Goal: Task Accomplishment & Management: Complete application form

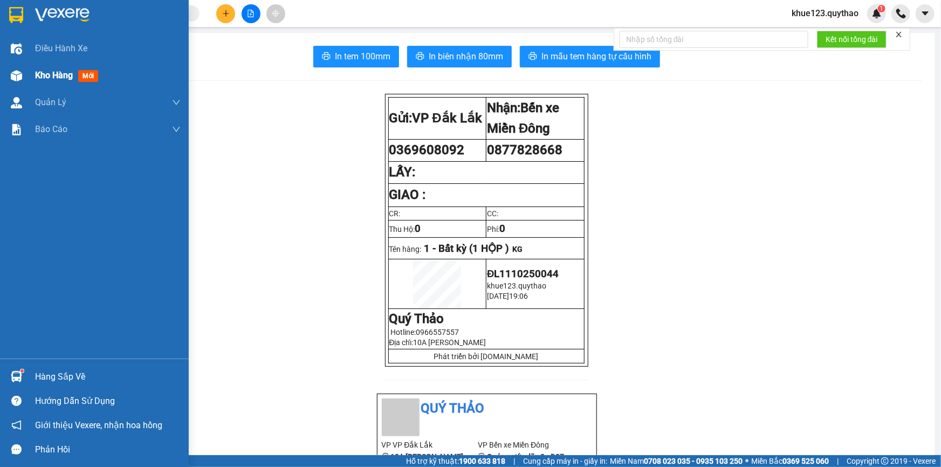
click at [20, 76] on img at bounding box center [16, 75] width 11 height 11
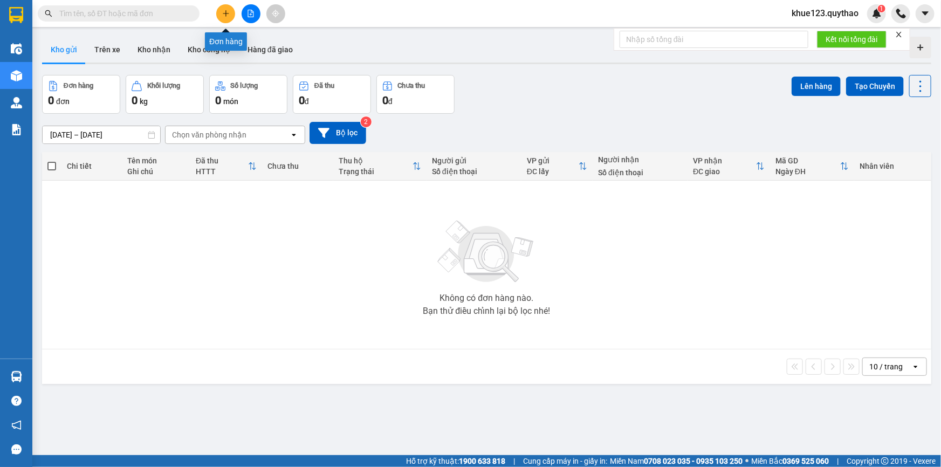
click at [231, 11] on button at bounding box center [225, 13] width 19 height 19
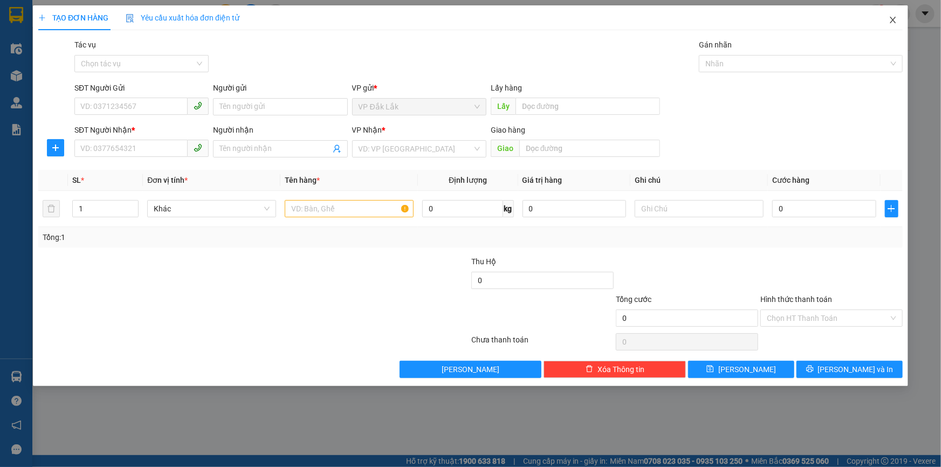
click at [889, 19] on span "Close" at bounding box center [893, 20] width 30 height 30
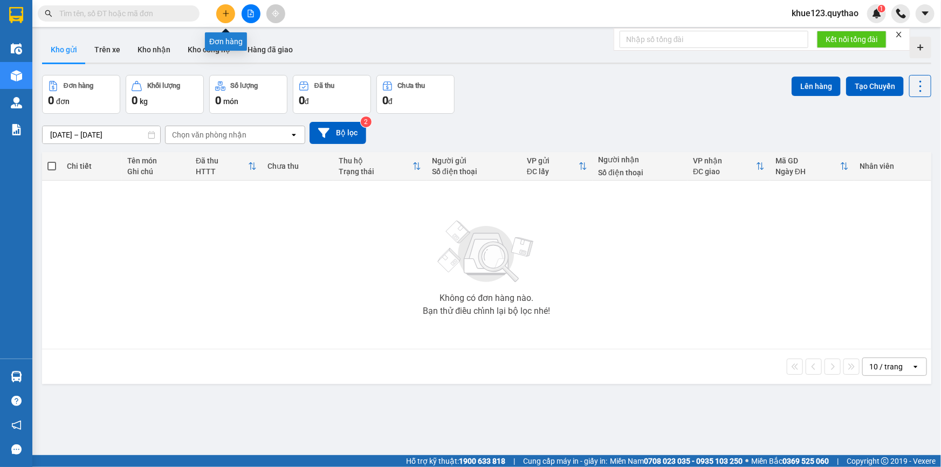
click at [223, 16] on icon "plus" at bounding box center [226, 14] width 8 height 8
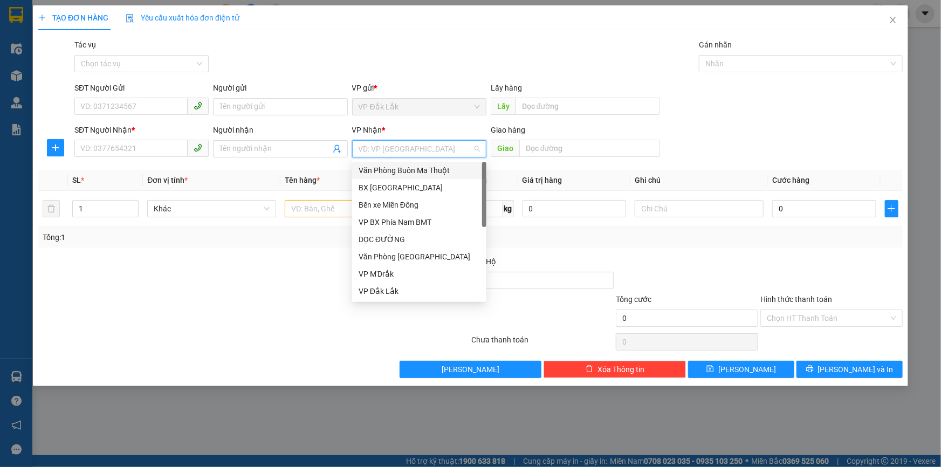
click at [421, 141] on input "search" at bounding box center [416, 149] width 114 height 16
click at [429, 241] on div "DỌC ĐƯỜNG" at bounding box center [419, 240] width 121 height 12
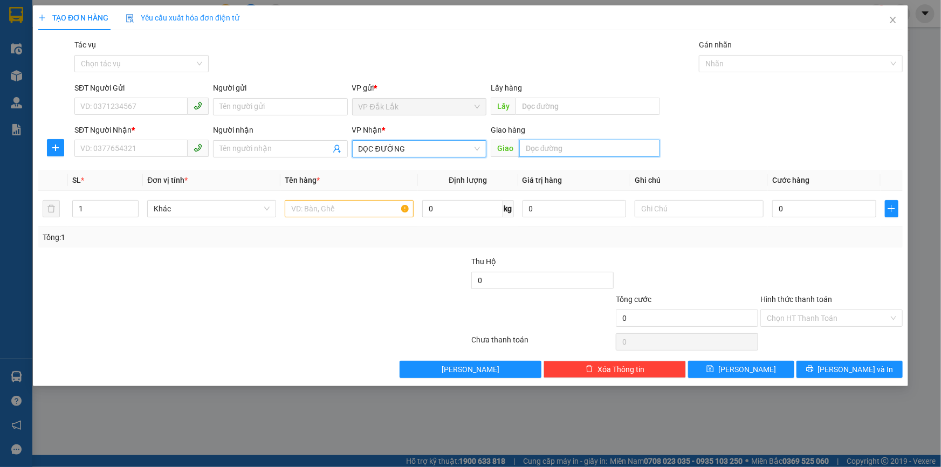
click at [538, 150] on input "text" at bounding box center [589, 148] width 141 height 17
type input "t"
type input "TRÀ CỔ"
click at [294, 212] on input "text" at bounding box center [349, 208] width 129 height 17
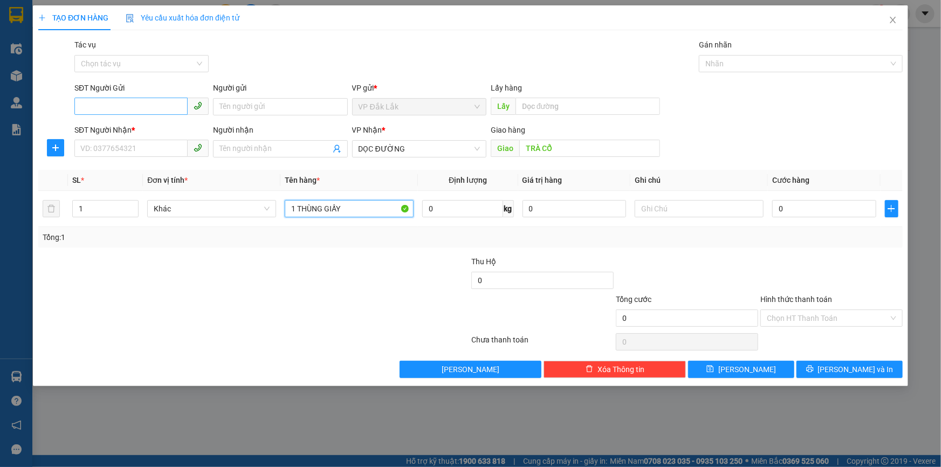
type input "1 THÙNG GIẤY"
click at [79, 107] on input "SĐT Người Gửi" at bounding box center [130, 106] width 113 height 17
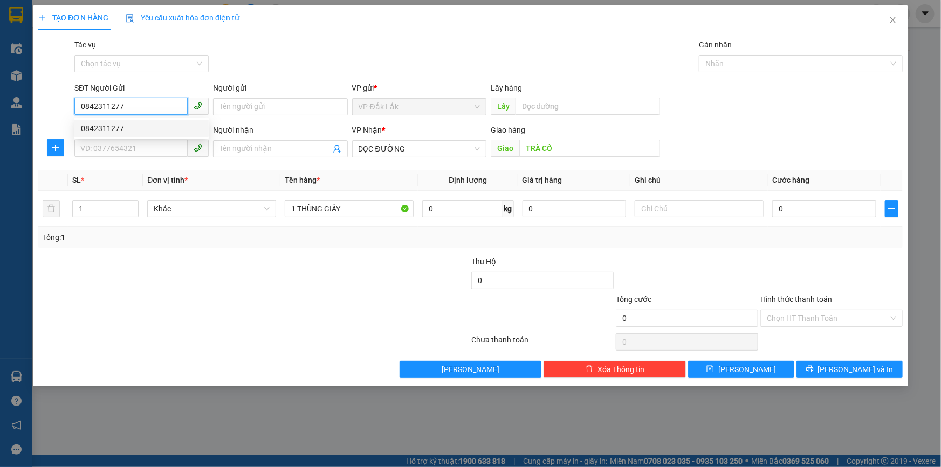
click at [97, 127] on div "0842311277" at bounding box center [141, 128] width 121 height 12
type input "0842311277"
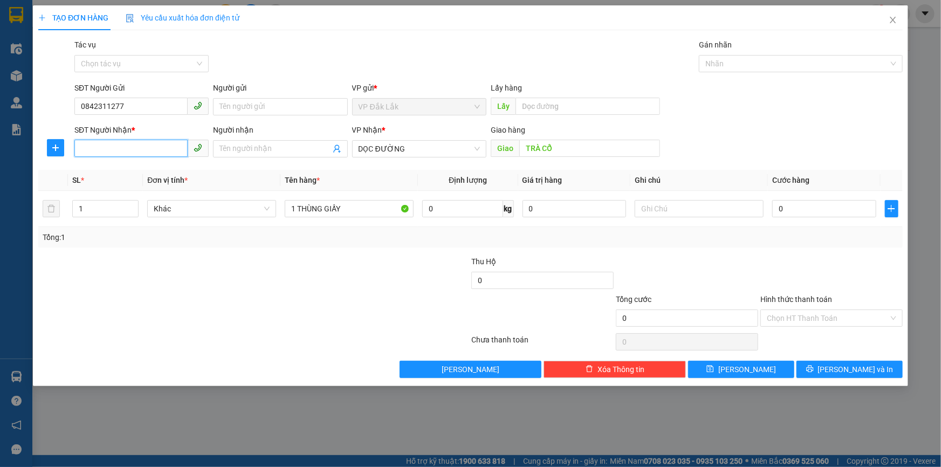
click at [122, 152] on input "SĐT Người Nhận *" at bounding box center [130, 148] width 113 height 17
click at [776, 210] on input "0" at bounding box center [824, 208] width 104 height 17
type input "1"
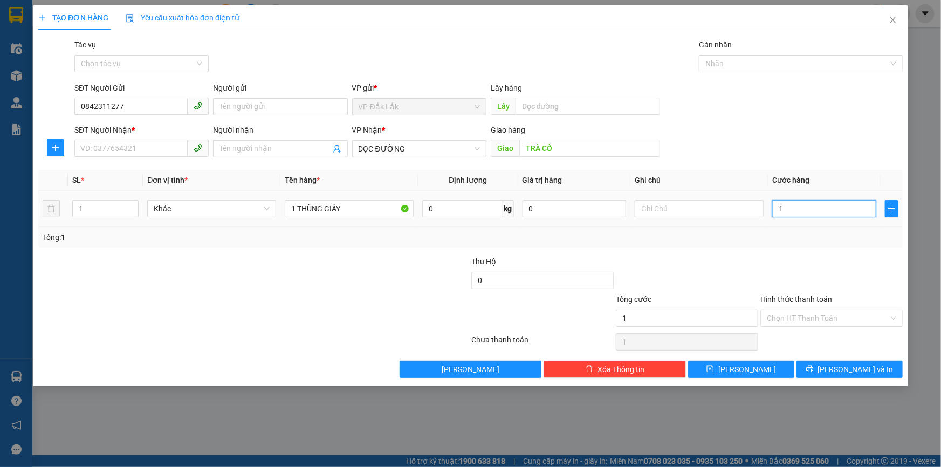
type input "15"
type input "150"
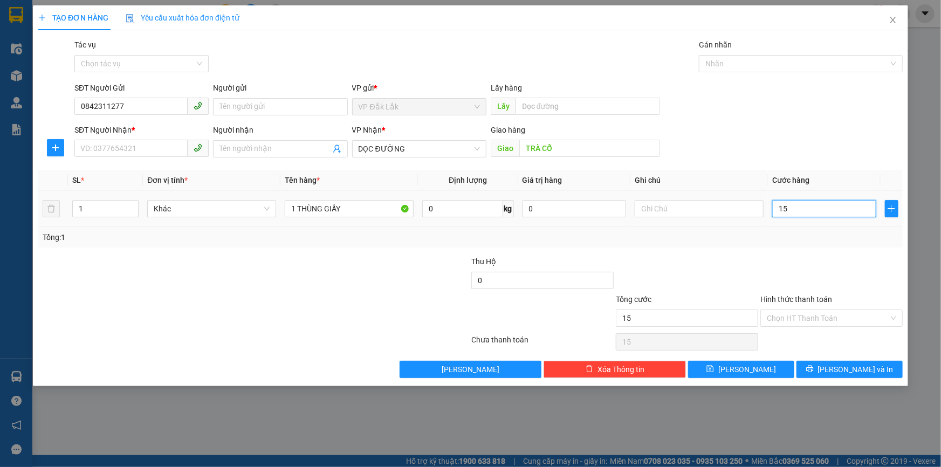
type input "150"
type input "1.500"
type input "15.000"
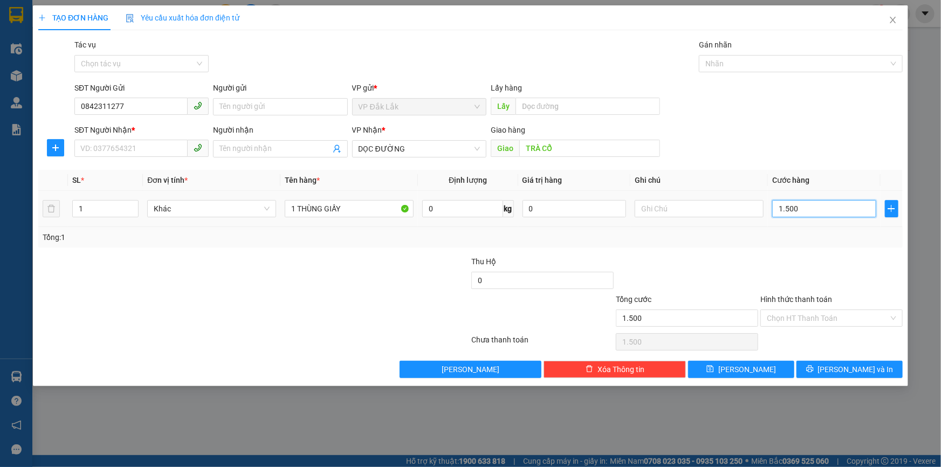
type input "15.000"
type input "150.000"
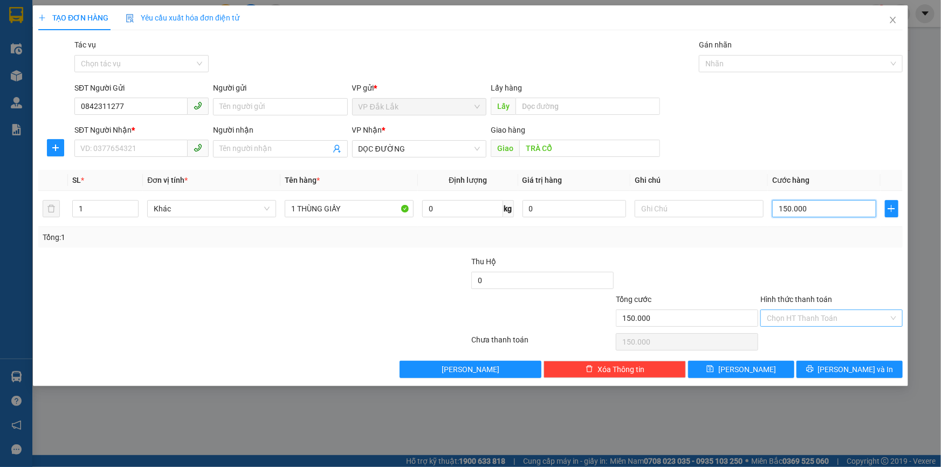
type input "150.000"
click at [830, 318] on input "Hình thức thanh toán" at bounding box center [828, 318] width 122 height 16
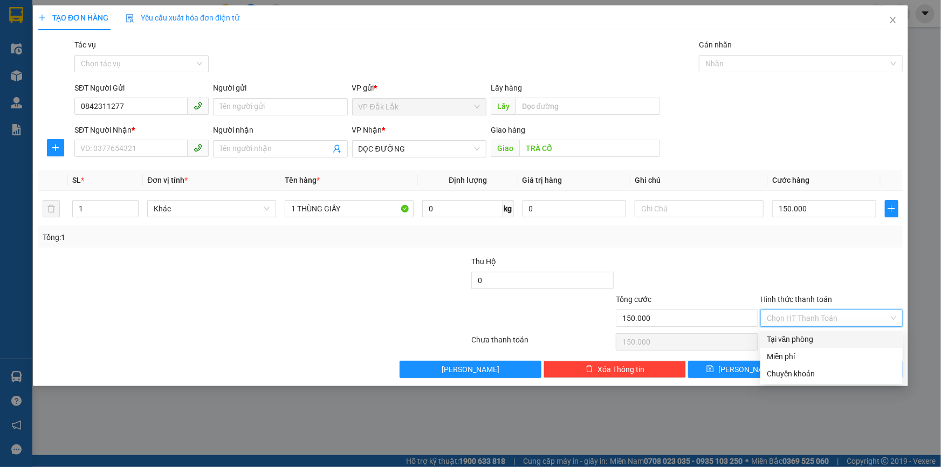
click at [838, 334] on div "Tại văn phòng" at bounding box center [831, 339] width 129 height 12
type input "0"
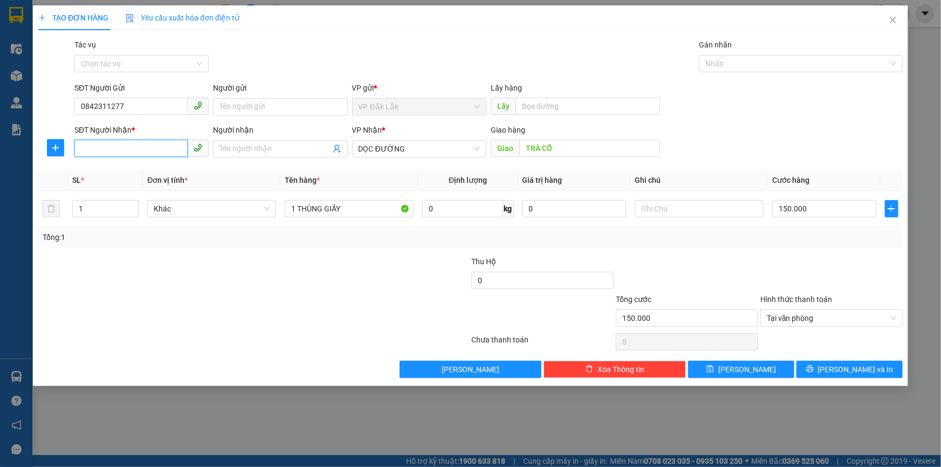
click at [159, 146] on input "SĐT Người Nhận *" at bounding box center [130, 148] width 113 height 17
type input "0345405799"
click at [121, 172] on div "0345405799" at bounding box center [141, 170] width 121 height 12
type input "NHÀ THỜ TRÀ CỔ"
type input "0345405799"
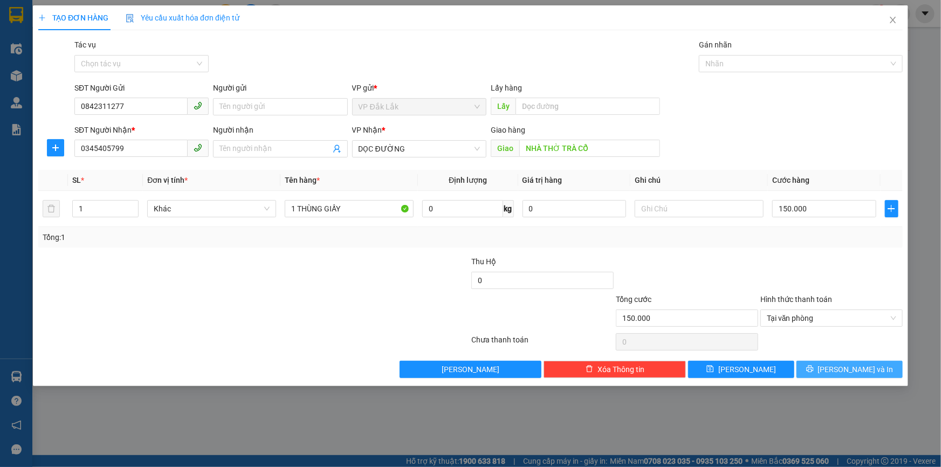
click at [814, 368] on icon "printer" at bounding box center [810, 369] width 8 height 8
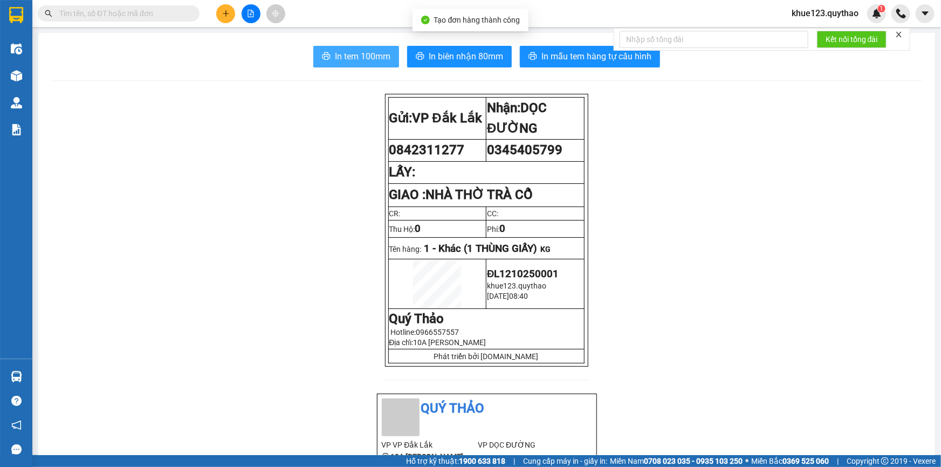
click at [352, 51] on span "In tem 100mm" at bounding box center [363, 56] width 56 height 13
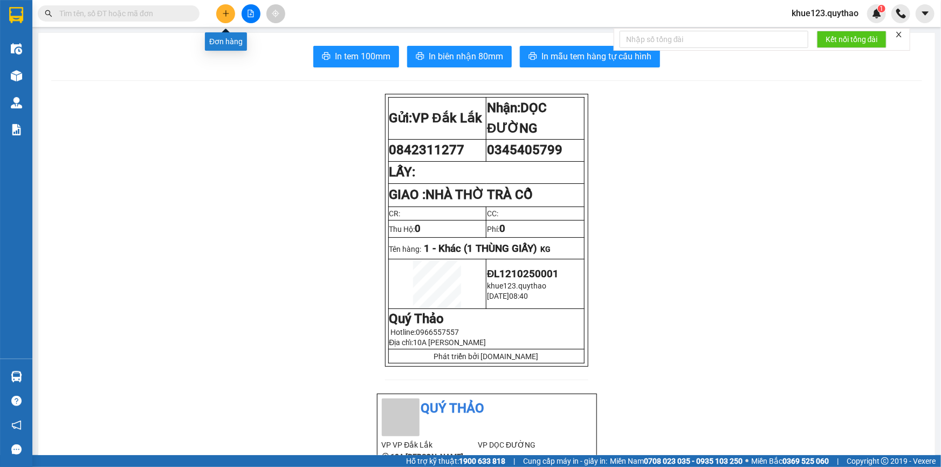
click at [227, 15] on icon "plus" at bounding box center [226, 14] width 8 height 8
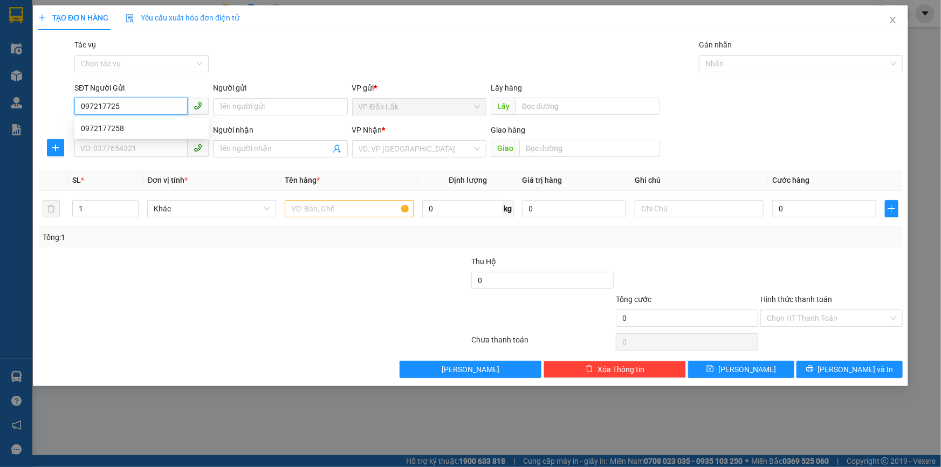
type input "0972177258"
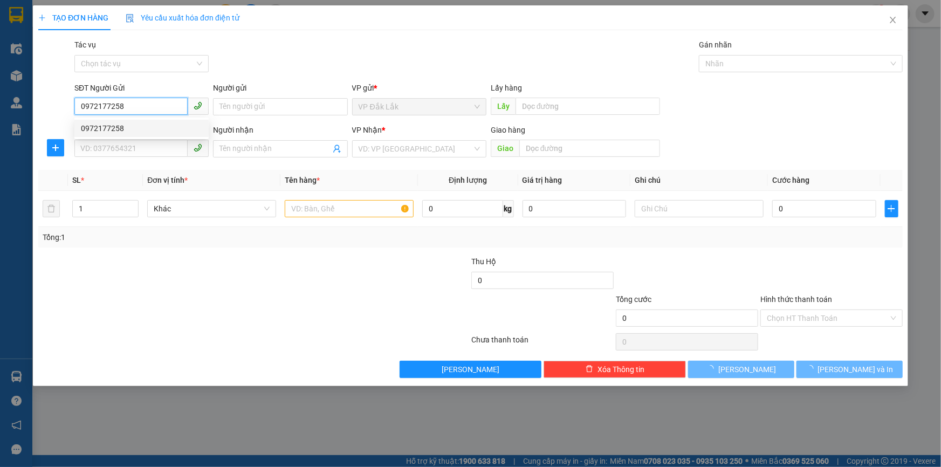
click at [97, 127] on div "0972177258" at bounding box center [141, 128] width 121 height 12
type input "0981100483"
type input "VX AN PHÚ"
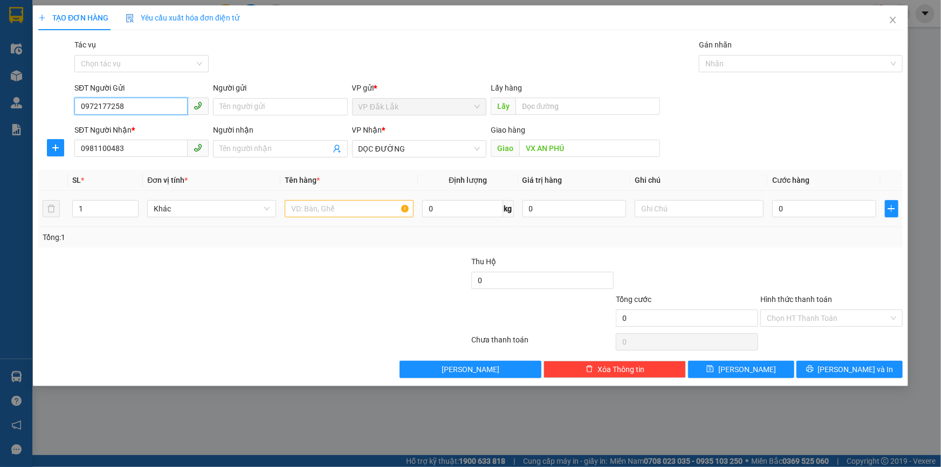
type input "0972177258"
click at [335, 206] on input "text" at bounding box center [349, 208] width 129 height 17
type input "1 THÙNG GIẤY"
click at [771, 205] on td "0" at bounding box center [824, 209] width 113 height 36
click at [776, 205] on input "0" at bounding box center [824, 208] width 104 height 17
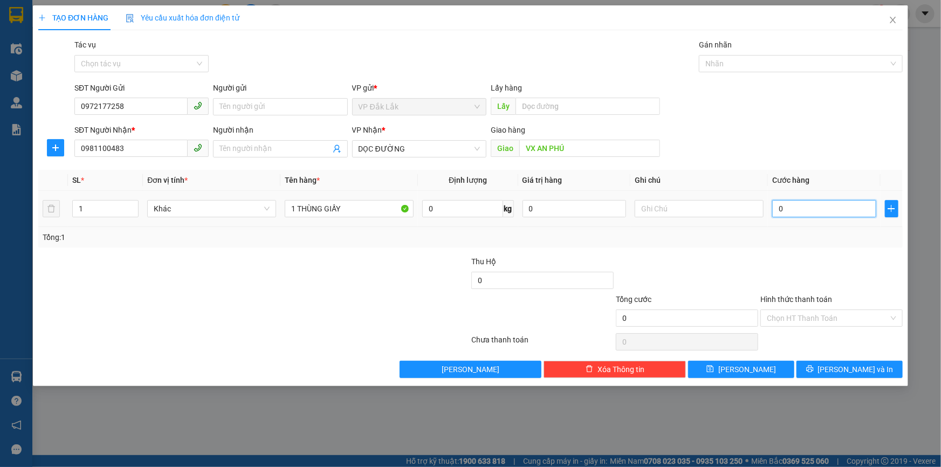
type input "1"
type input "12"
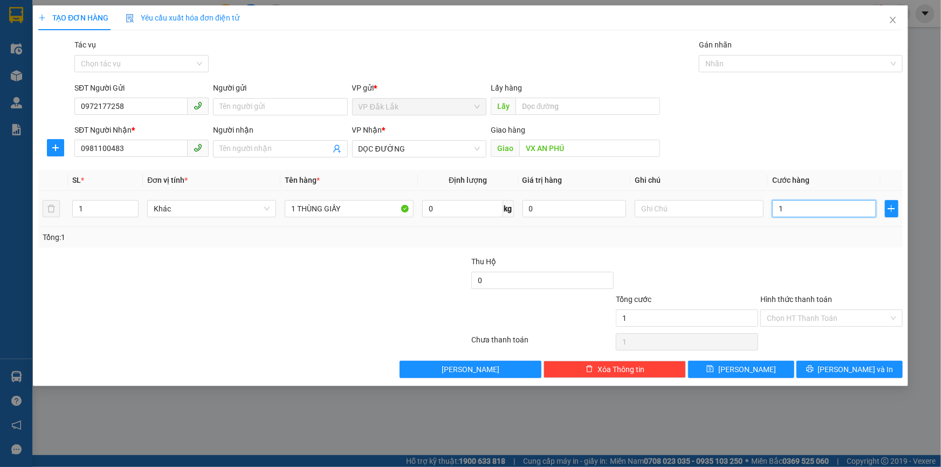
type input "12"
type input "120"
type input "1.200"
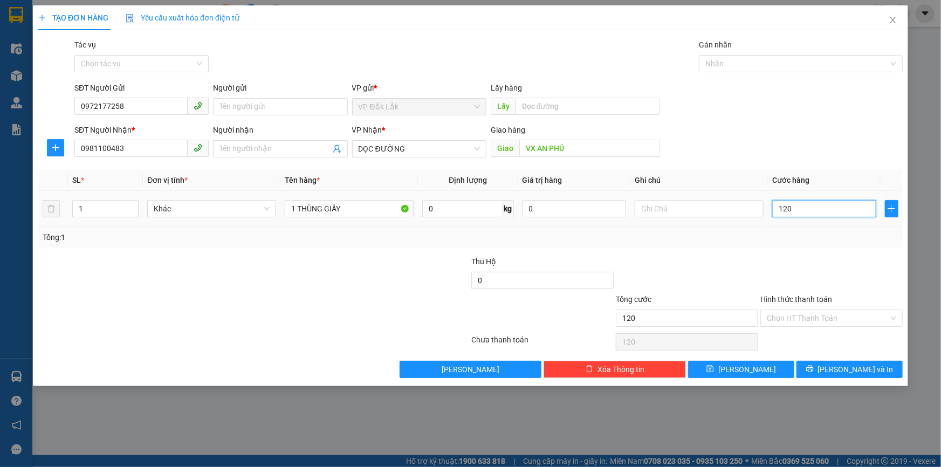
type input "1.200"
type input "12.000"
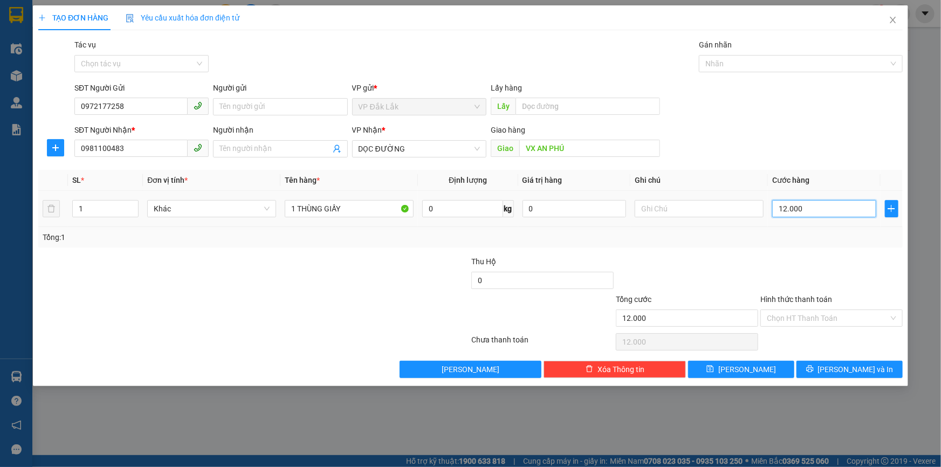
type input "120.000"
click at [793, 318] on input "Hình thức thanh toán" at bounding box center [828, 318] width 122 height 16
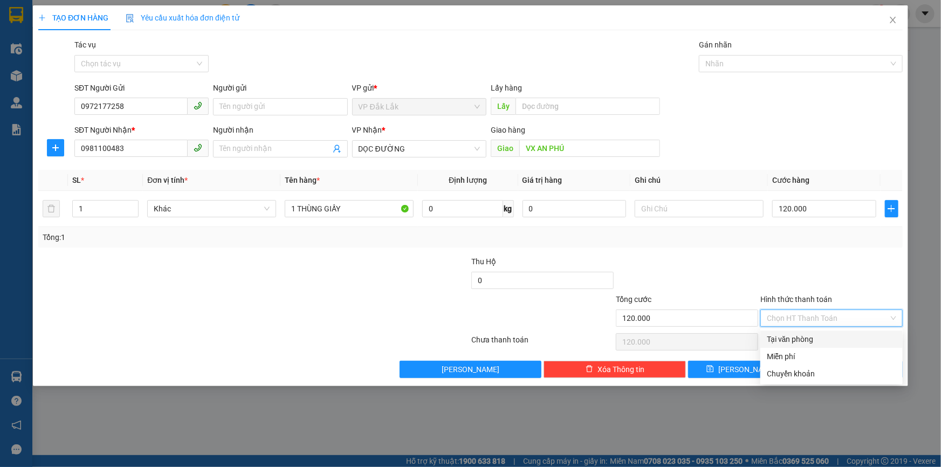
click at [788, 340] on div "Tại văn phòng" at bounding box center [831, 339] width 129 height 12
type input "0"
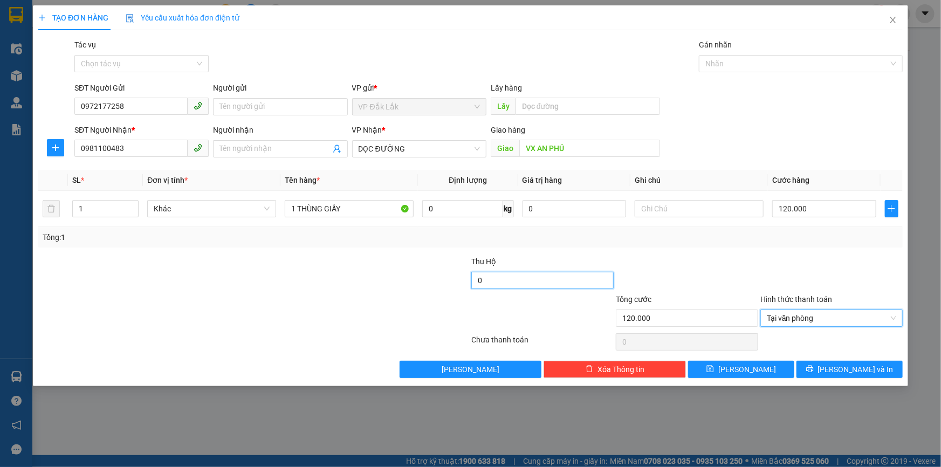
click at [476, 280] on input "0" at bounding box center [542, 280] width 142 height 17
type input "1.650.000"
click at [876, 379] on div "TẠO ĐƠN HÀNG Yêu cầu xuất hóa đơn điện tử Transit Pickup Surcharge Ids Transit …" at bounding box center [470, 195] width 875 height 381
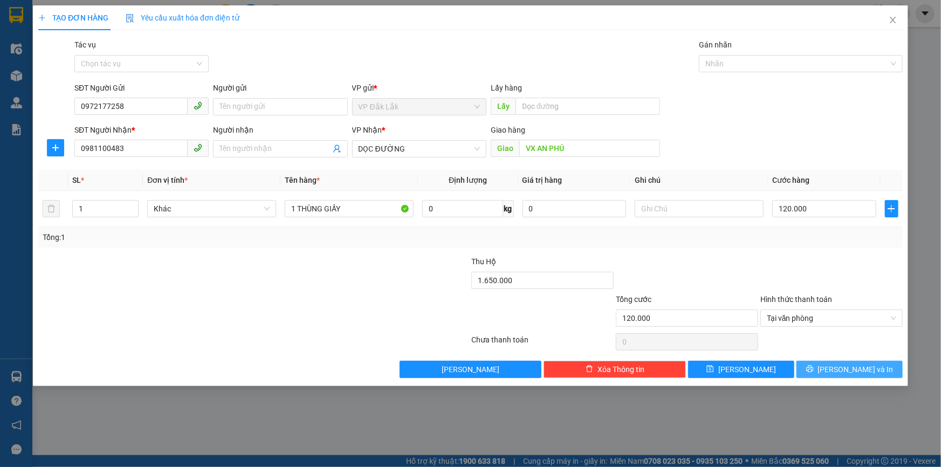
click at [839, 372] on button "Lưu và In" at bounding box center [850, 369] width 106 height 17
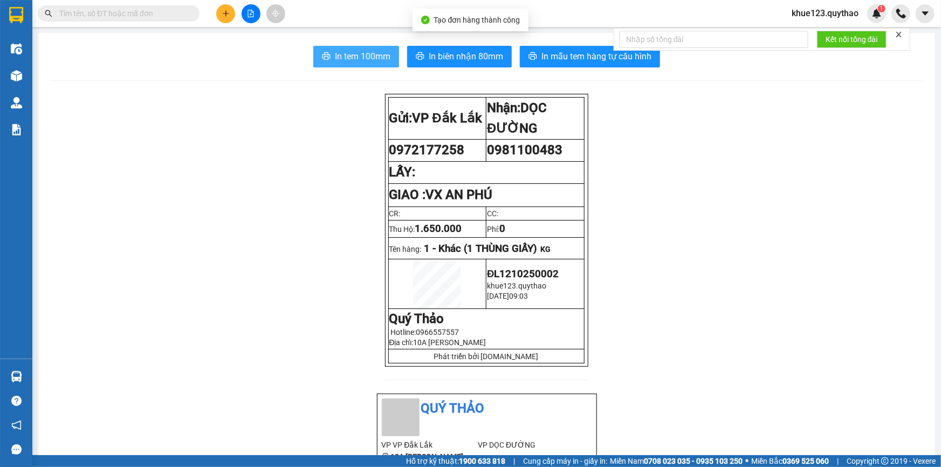
click at [362, 51] on span "In tem 100mm" at bounding box center [363, 56] width 56 height 13
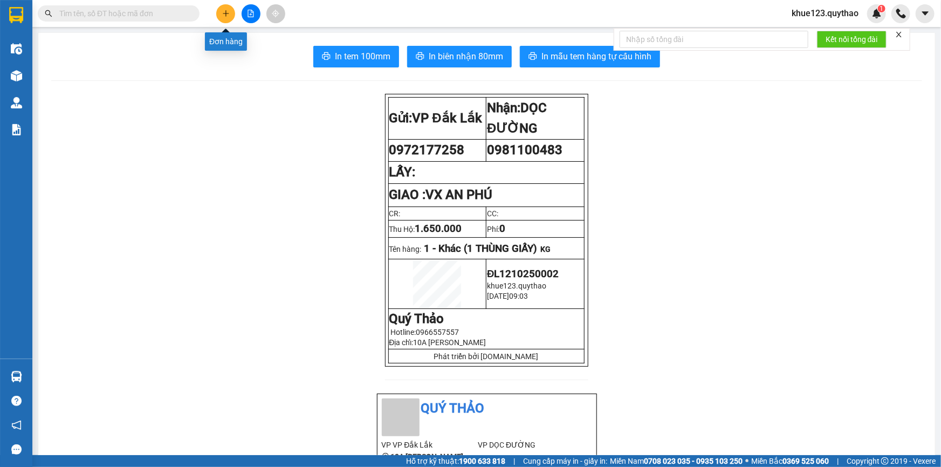
click at [224, 12] on icon "plus" at bounding box center [226, 14] width 8 height 8
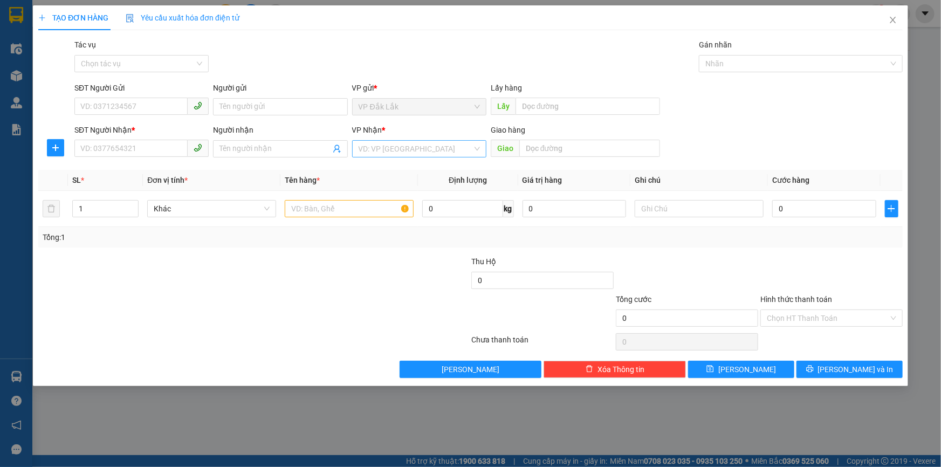
click at [363, 140] on div "VP Nhận * VD: VP Sài Gòn" at bounding box center [419, 143] width 134 height 38
click at [373, 161] on div "VP Nhận * VD: VP Sài Gòn" at bounding box center [419, 143] width 134 height 38
click at [378, 152] on input "search" at bounding box center [416, 149] width 114 height 16
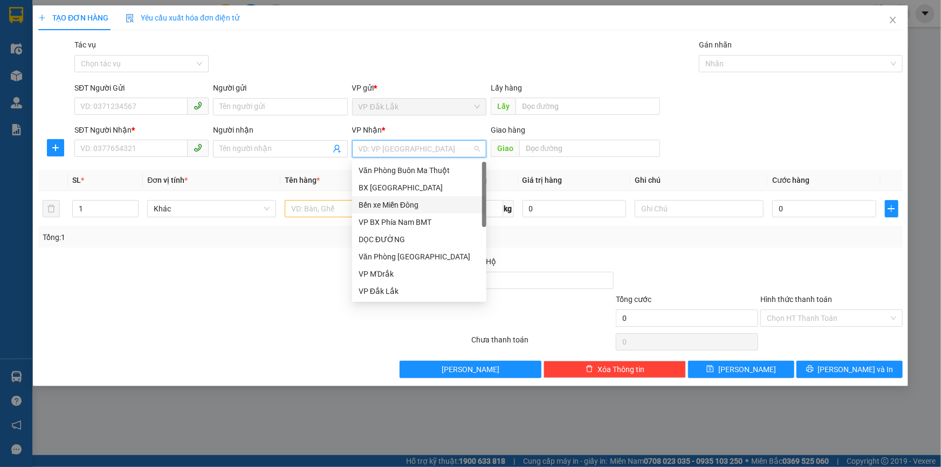
click at [399, 203] on div "Bến xe Miền Đông" at bounding box center [419, 205] width 121 height 12
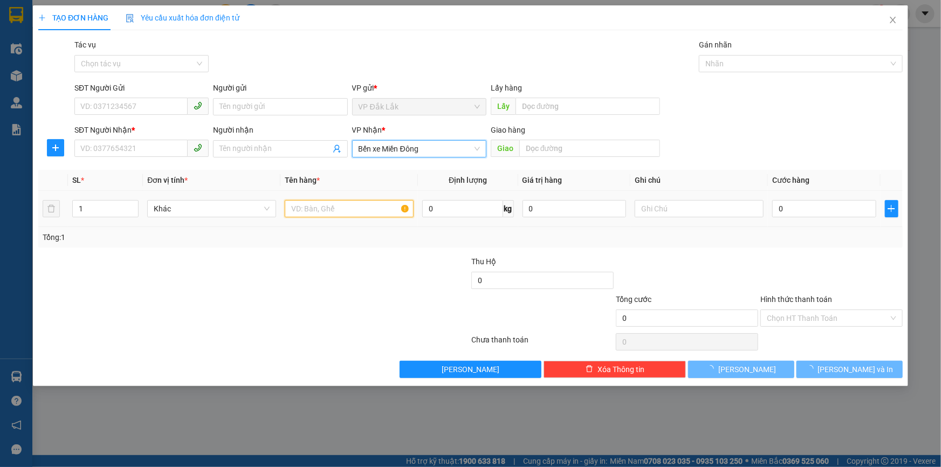
click at [325, 214] on input "text" at bounding box center [349, 208] width 129 height 17
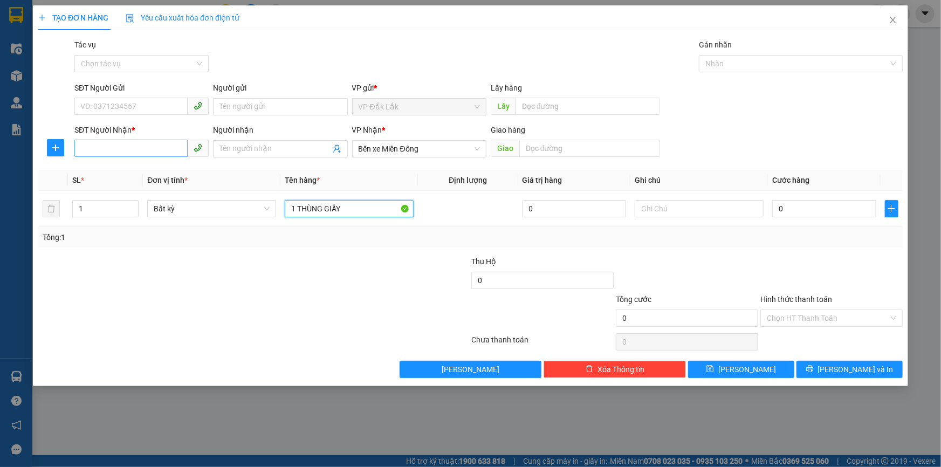
type input "1 THÙNG GIẤY"
click at [159, 147] on input "SĐT Người Nhận *" at bounding box center [130, 148] width 113 height 17
type input "0905511268"
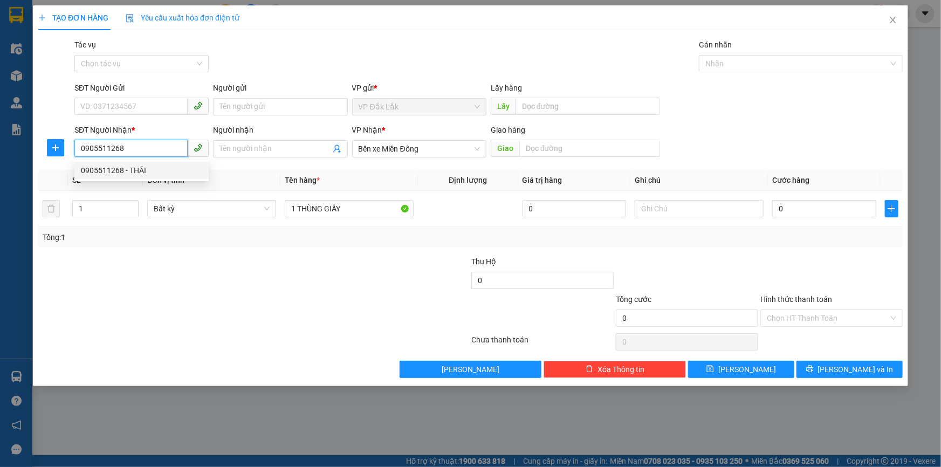
click at [147, 172] on div "0905511268 - THÁI" at bounding box center [141, 170] width 121 height 12
type input "THÁI"
type input "0905511268"
click at [129, 108] on input "SĐT Người Gửi" at bounding box center [130, 106] width 113 height 17
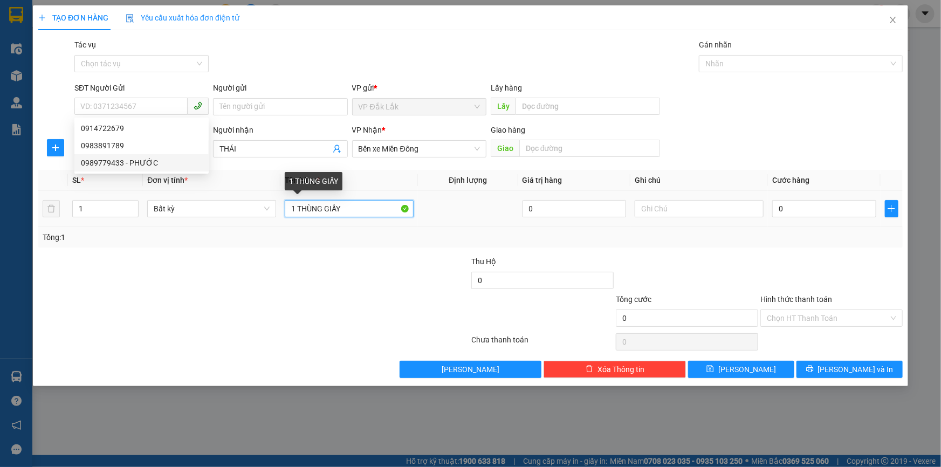
click at [371, 210] on input "1 THÙNG GIẤY" at bounding box center [349, 208] width 129 height 17
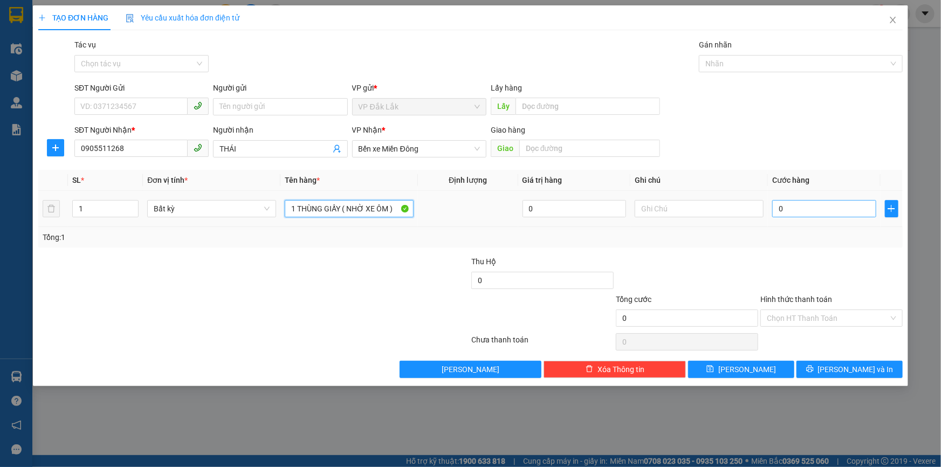
type input "1 THÙNG GIẤY ( NHỜ XE ÔM )"
click at [777, 209] on input "0" at bounding box center [824, 208] width 104 height 17
type input "5"
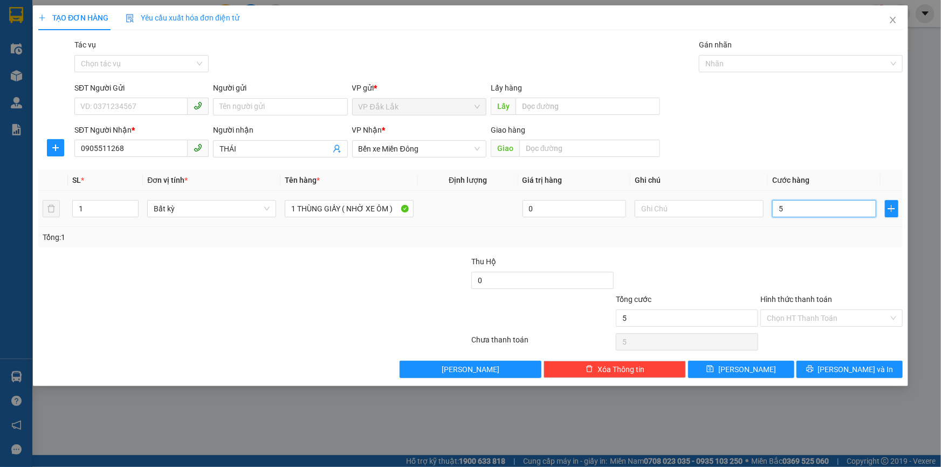
type input "50"
type input "500"
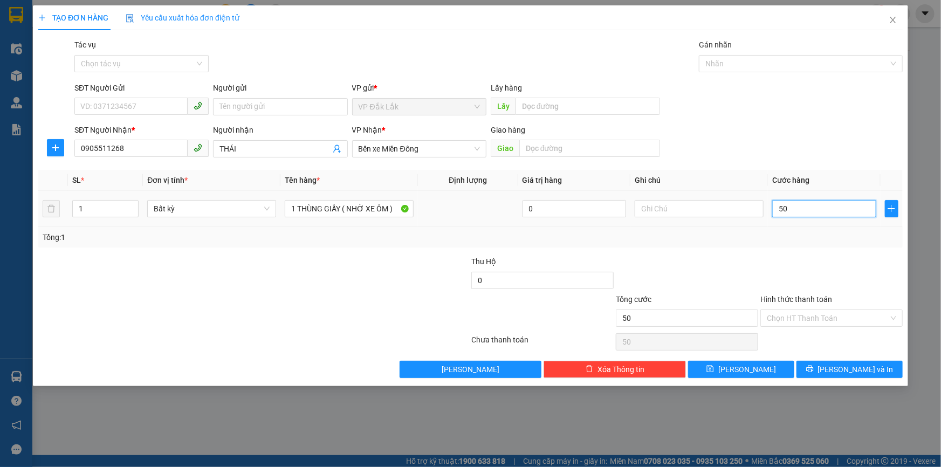
type input "500"
type input "5.000"
type input "50.000"
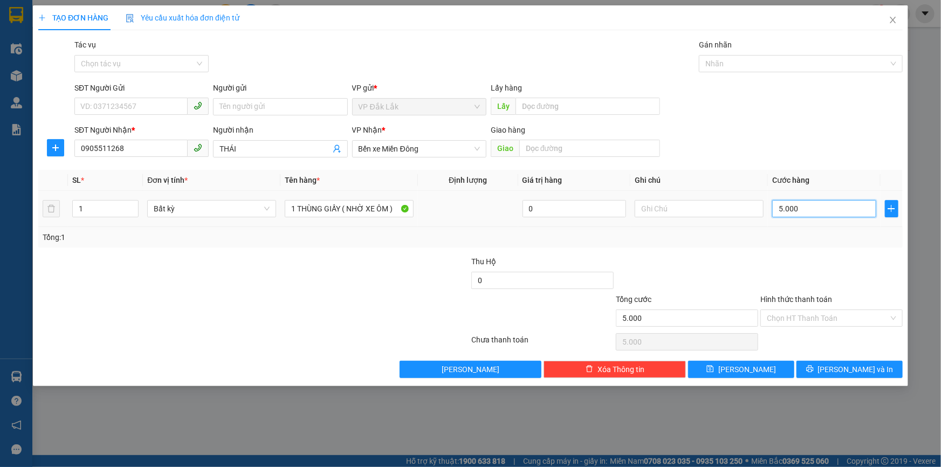
type input "50.000"
click at [788, 322] on input "Hình thức thanh toán" at bounding box center [828, 318] width 122 height 16
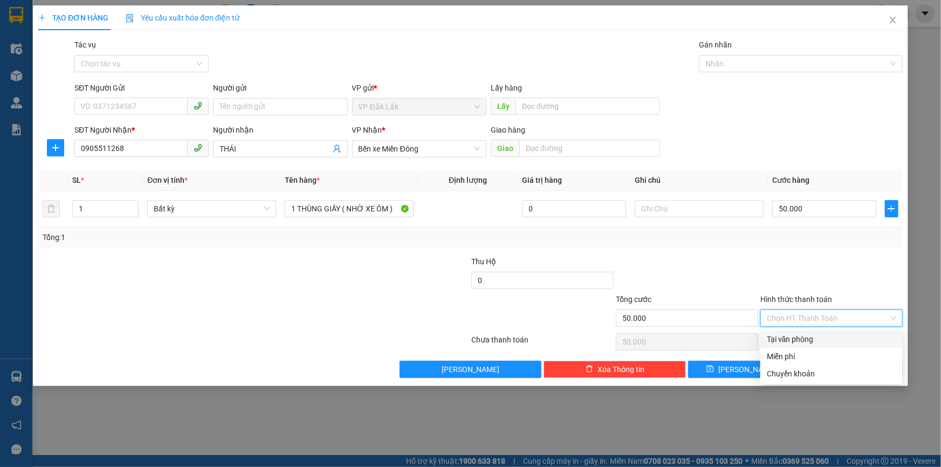
click at [798, 342] on div "Tại văn phòng" at bounding box center [831, 339] width 129 height 12
type input "0"
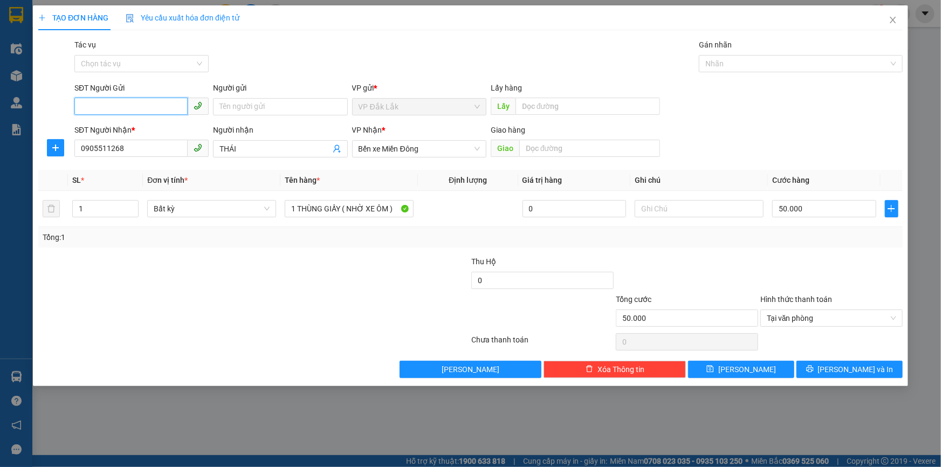
click at [140, 106] on input "SĐT Người Gửi" at bounding box center [130, 106] width 113 height 17
click at [194, 329] on div at bounding box center [181, 312] width 289 height 38
click at [159, 106] on input "SĐT Người Gửi" at bounding box center [130, 106] width 113 height 17
click at [119, 127] on div "0914722679" at bounding box center [141, 128] width 121 height 12
type input "0914722679"
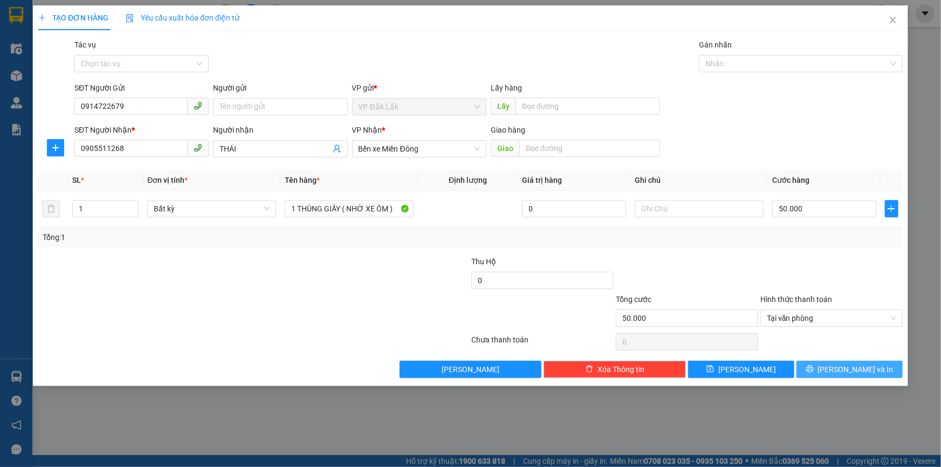
click at [843, 373] on span "Lưu và In" at bounding box center [856, 369] width 76 height 12
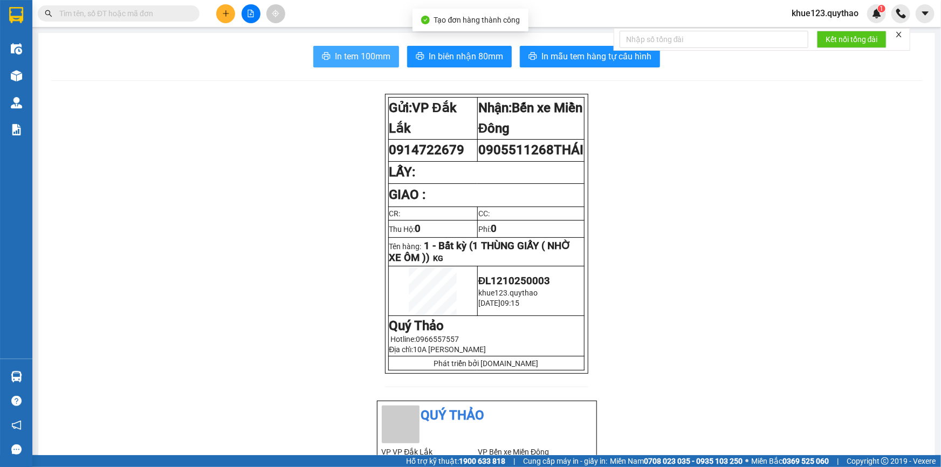
click at [372, 54] on span "In tem 100mm" at bounding box center [363, 56] width 56 height 13
click at [918, 13] on button at bounding box center [925, 13] width 19 height 19
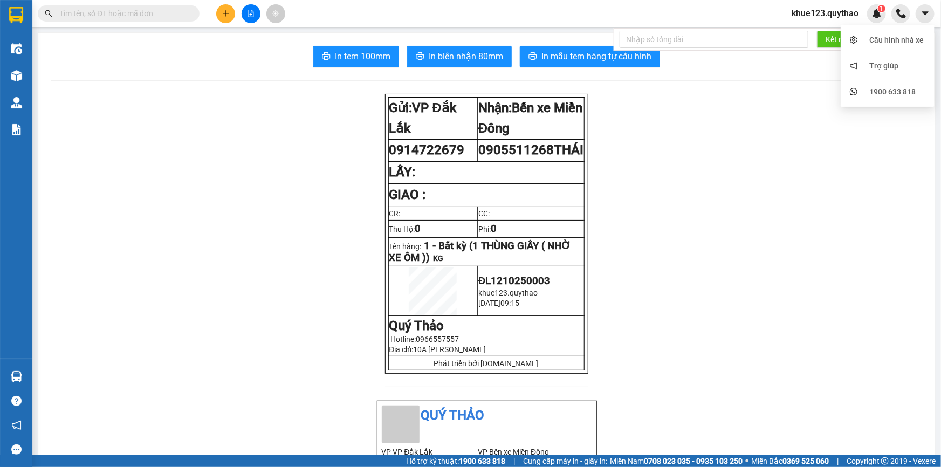
click at [827, 15] on span "khue123.quythao" at bounding box center [825, 12] width 84 height 13
click at [827, 31] on span "Đăng xuất" at bounding box center [829, 34] width 61 height 12
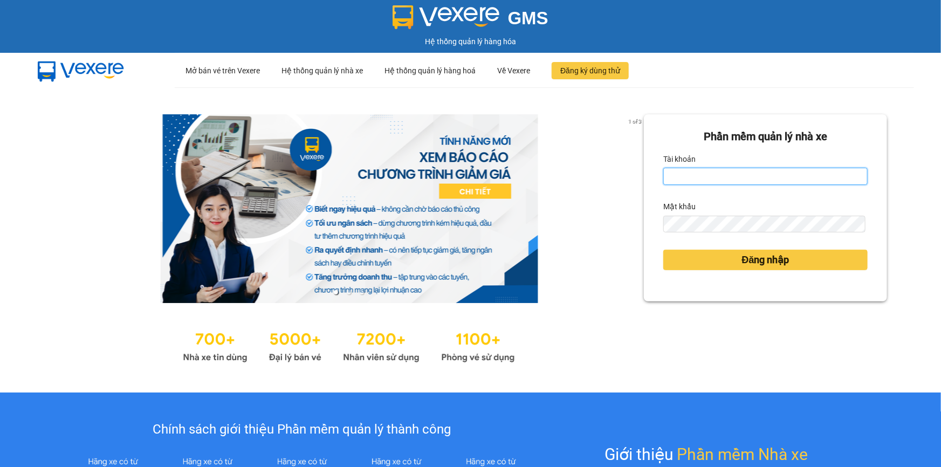
click at [687, 176] on input "Tài khoản" at bounding box center [765, 176] width 204 height 17
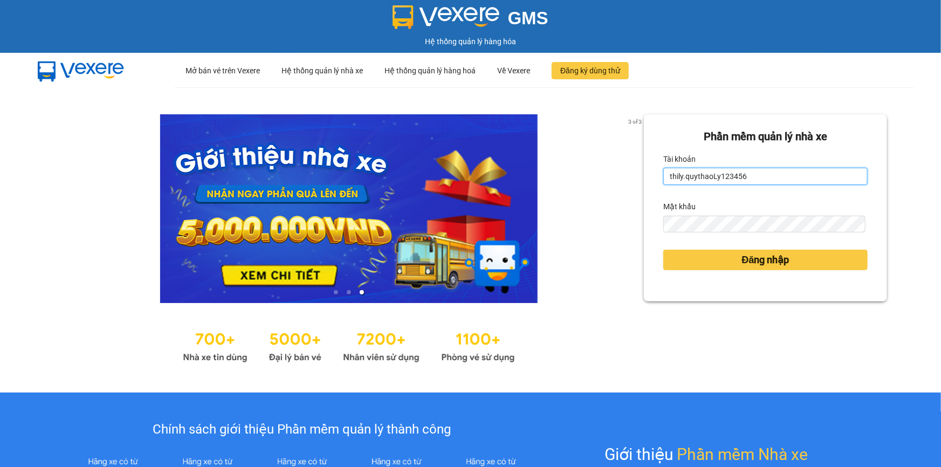
drag, startPoint x: 755, startPoint y: 178, endPoint x: 707, endPoint y: 183, distance: 48.3
click at [707, 183] on input "thily.quythaoLy123456" at bounding box center [765, 176] width 204 height 17
drag, startPoint x: 713, startPoint y: 179, endPoint x: 718, endPoint y: 168, distance: 12.1
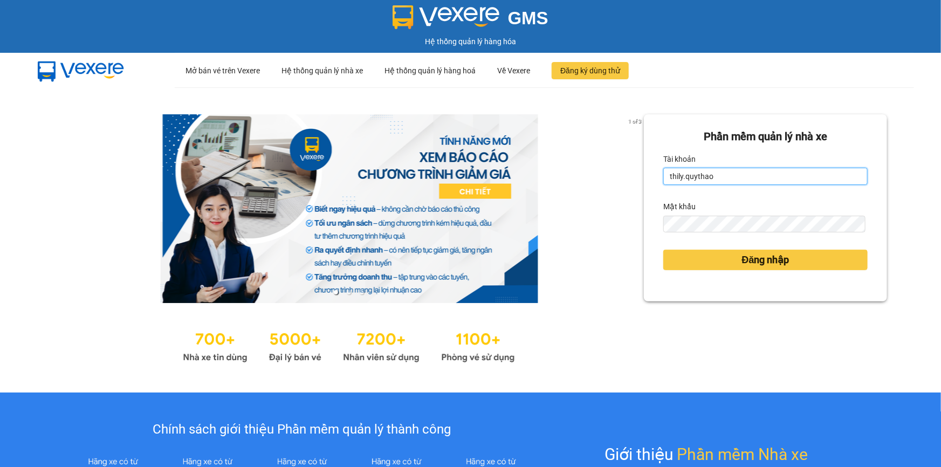
type input "thily.quythao"
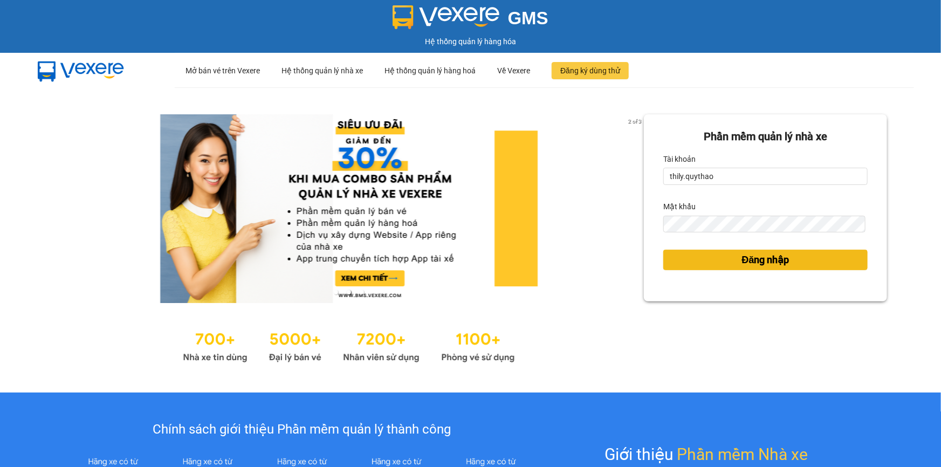
click at [757, 263] on span "Đăng nhập" at bounding box center [765, 259] width 47 height 15
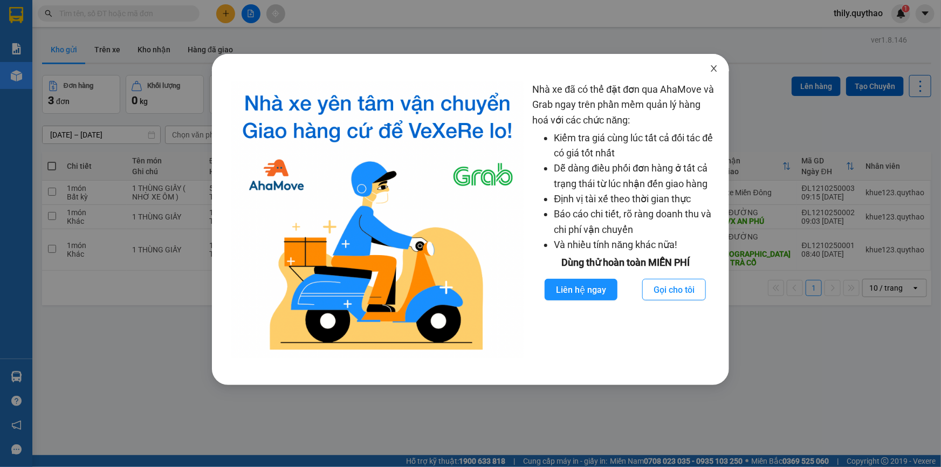
click at [716, 65] on icon "close" at bounding box center [714, 68] width 9 height 9
